Goal: Task Accomplishment & Management: Manage account settings

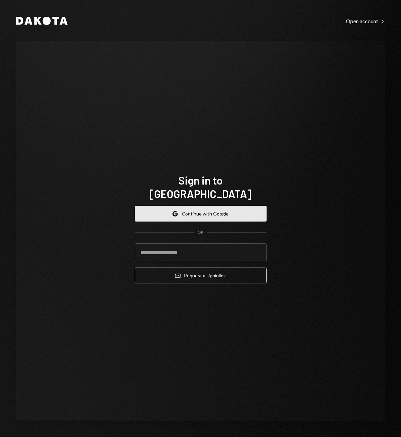
click at [196, 210] on button "Google Continue with Google" at bounding box center [201, 214] width 132 height 16
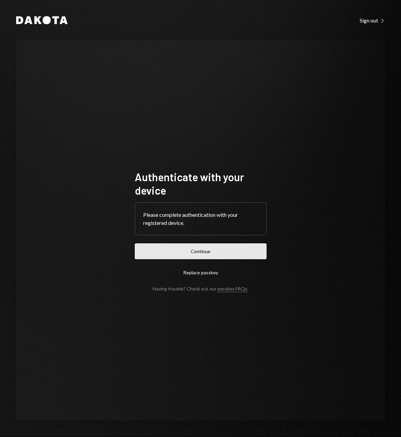
click at [189, 257] on button "Continue" at bounding box center [201, 251] width 132 height 16
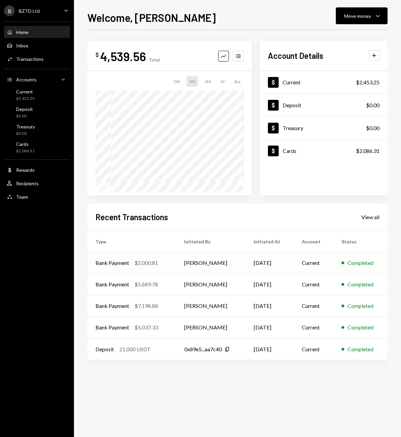
click at [110, 264] on div "Bank Payment" at bounding box center [112, 263] width 34 height 8
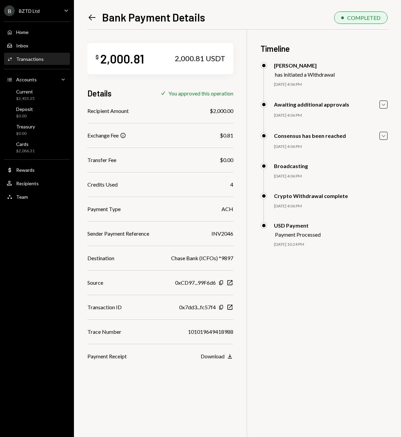
click at [88, 16] on icon "Left Arrow" at bounding box center [91, 17] width 9 height 9
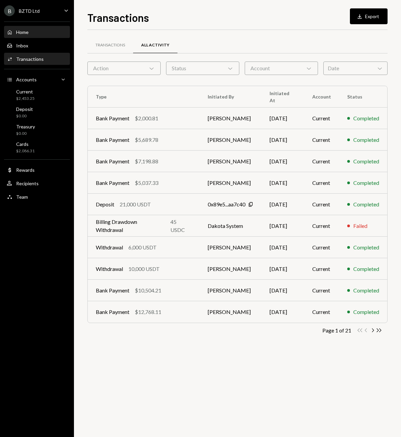
click at [20, 32] on div "Home" at bounding box center [22, 32] width 12 height 6
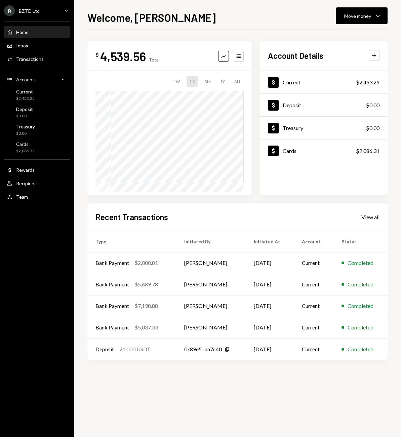
click at [66, 10] on icon "Caret Down" at bounding box center [65, 10] width 7 height 7
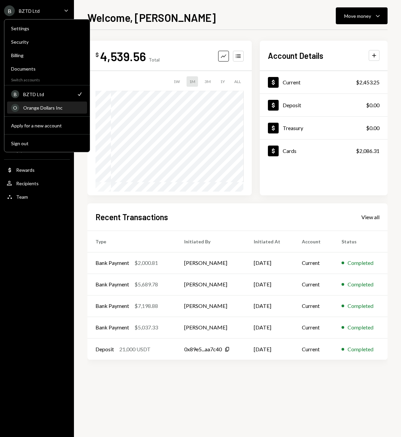
click at [32, 111] on div "O Orange Dollars Inc" at bounding box center [47, 107] width 72 height 11
